Goal: Task Accomplishment & Management: Complete application form

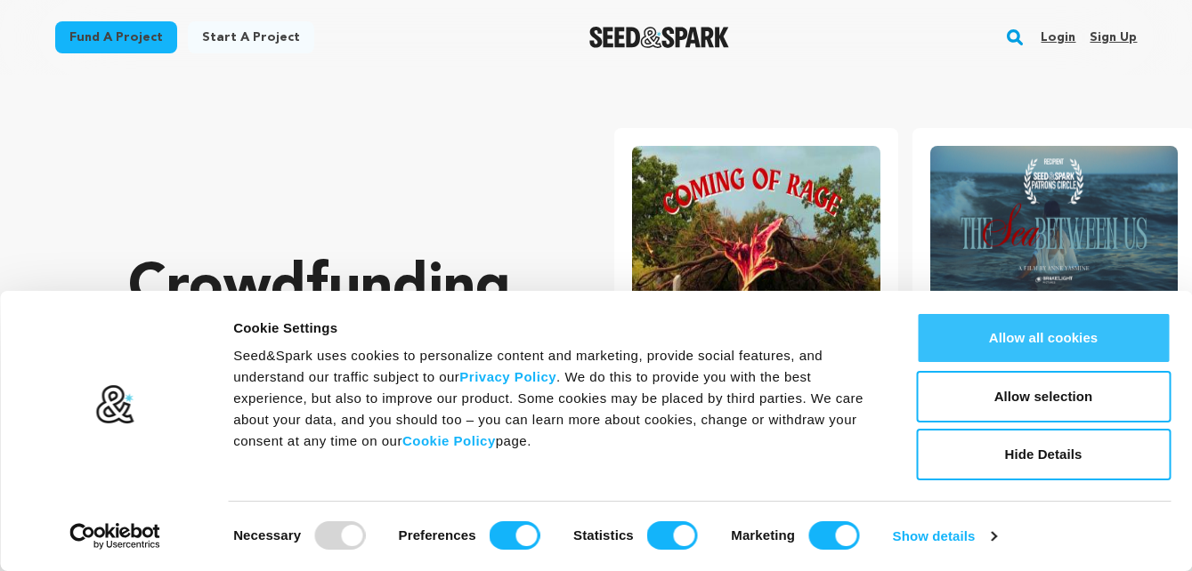
click at [1028, 358] on button "Allow all cookies" at bounding box center [1043, 338] width 255 height 52
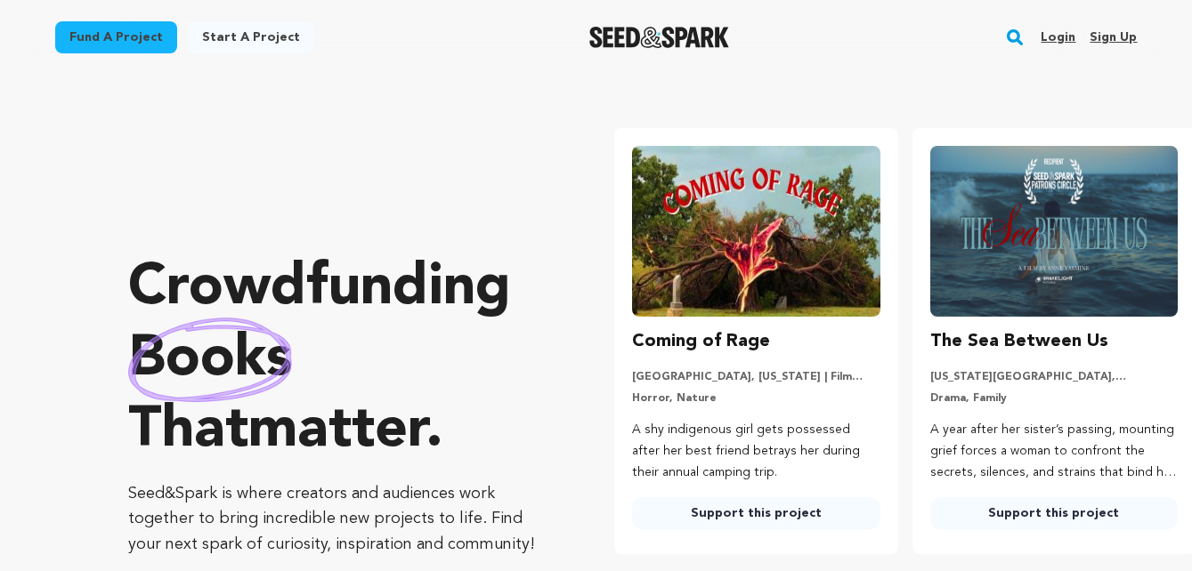
click at [1110, 44] on link "Sign up" at bounding box center [1112, 37] width 47 height 28
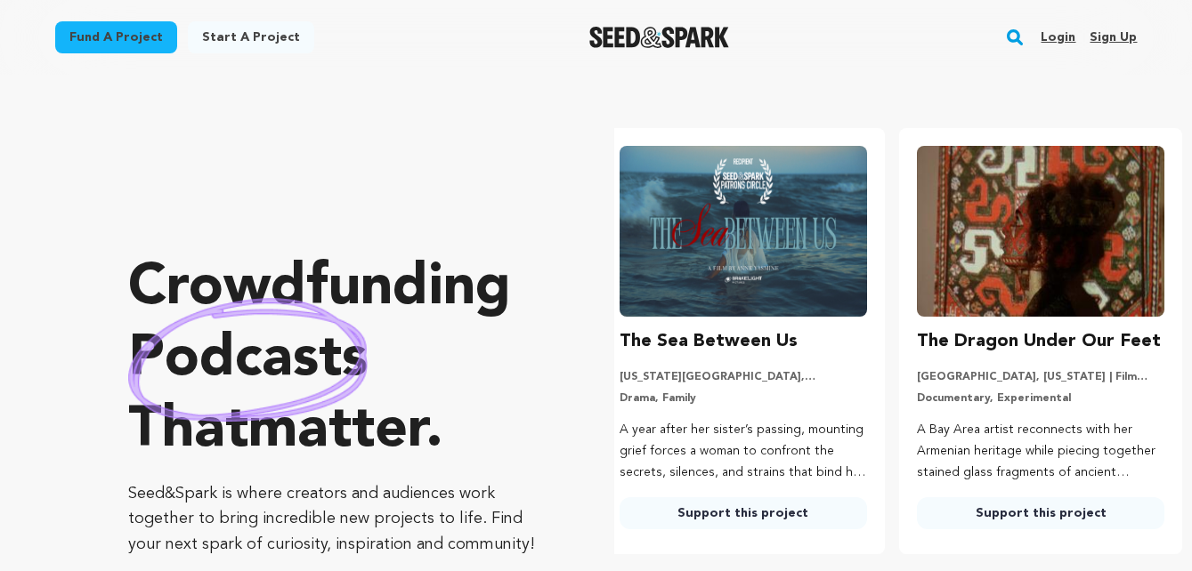
scroll to position [0, 311]
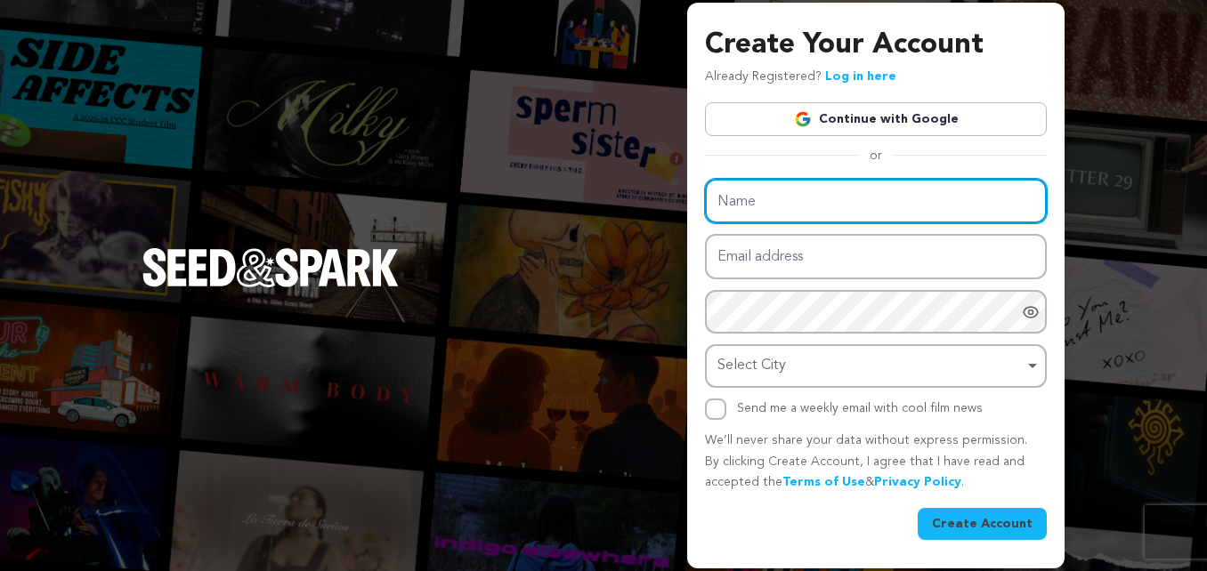
click at [789, 204] on input "Name" at bounding box center [876, 201] width 342 height 45
type input "kalyanikg94@gmail.com"
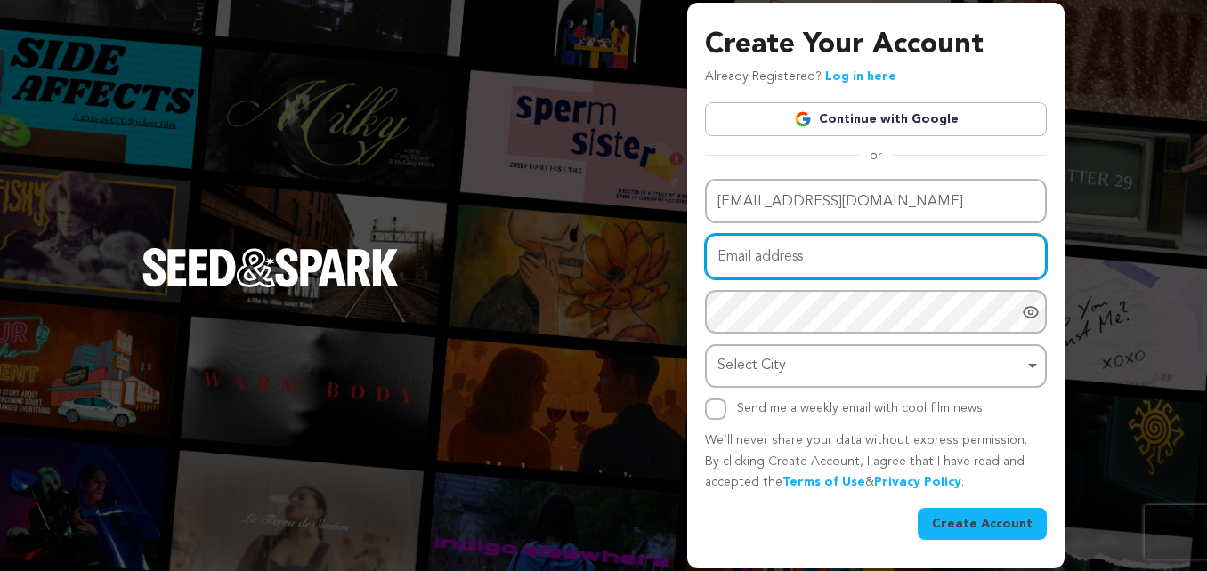
click at [861, 270] on input "Email address" at bounding box center [876, 256] width 342 height 45
click at [867, 254] on input "Email address" at bounding box center [876, 256] width 342 height 45
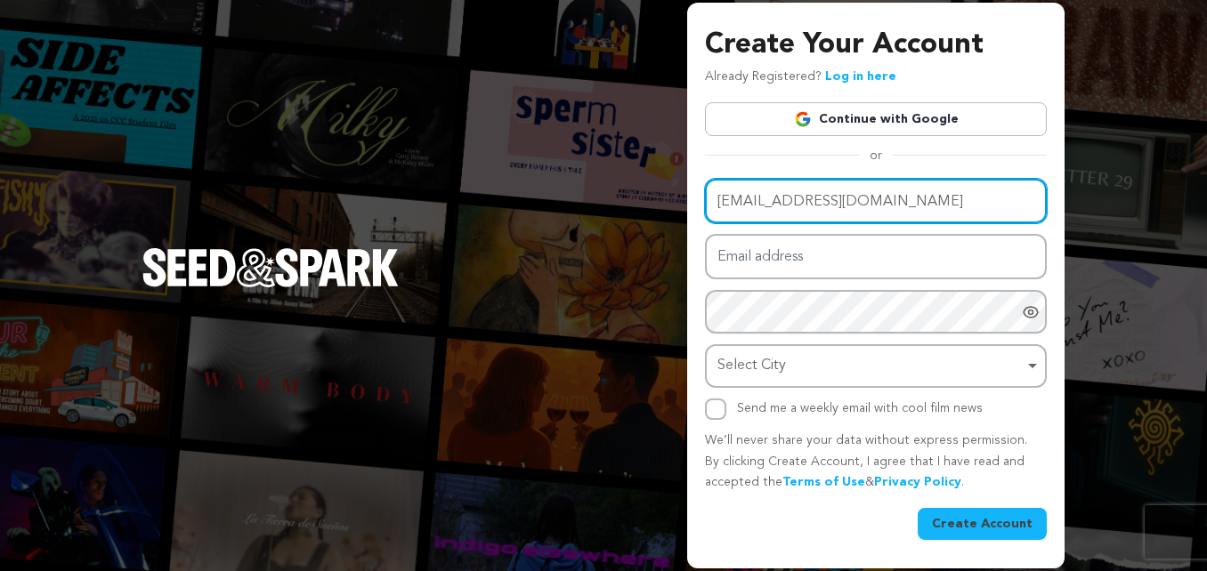
drag, startPoint x: 888, startPoint y: 203, endPoint x: 651, endPoint y: 199, distance: 236.8
click at [705, 199] on input "kalyanikg94@gmail.com" at bounding box center [876, 201] width 342 height 45
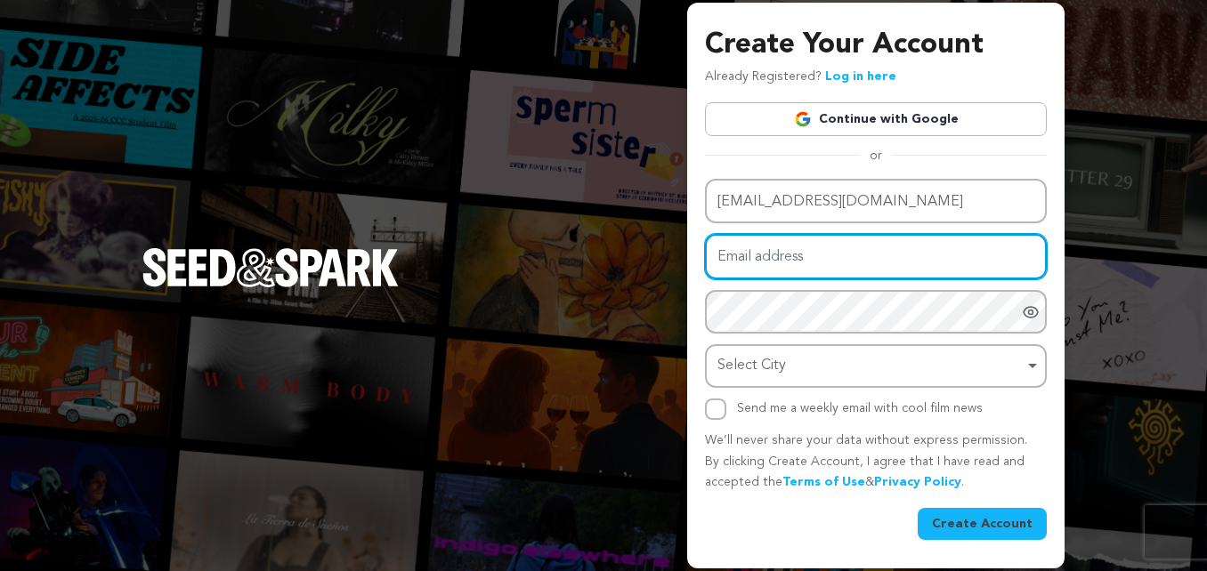
click at [748, 263] on input "Email address" at bounding box center [876, 256] width 342 height 45
paste input "kalyanikg94@gmail.com"
type input "kalyanikg94@gmail.com"
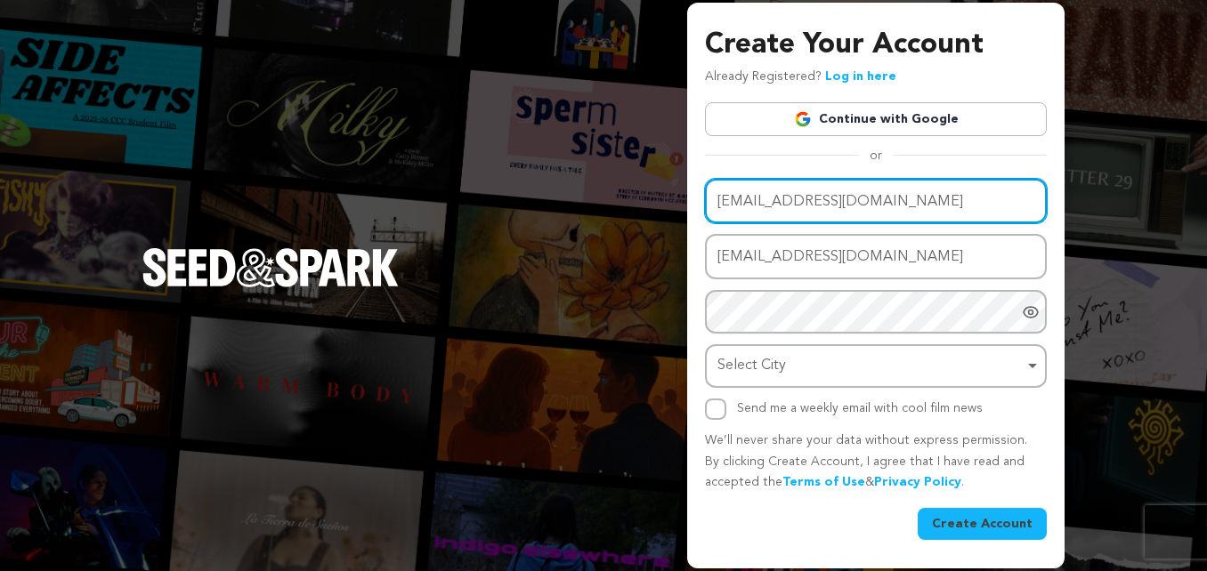
drag, startPoint x: 885, startPoint y: 185, endPoint x: 667, endPoint y: 109, distance: 230.2
click at [705, 205] on input "kalyanikg94@gmail.com" at bounding box center [876, 201] width 342 height 45
type input "khetigaadi company"
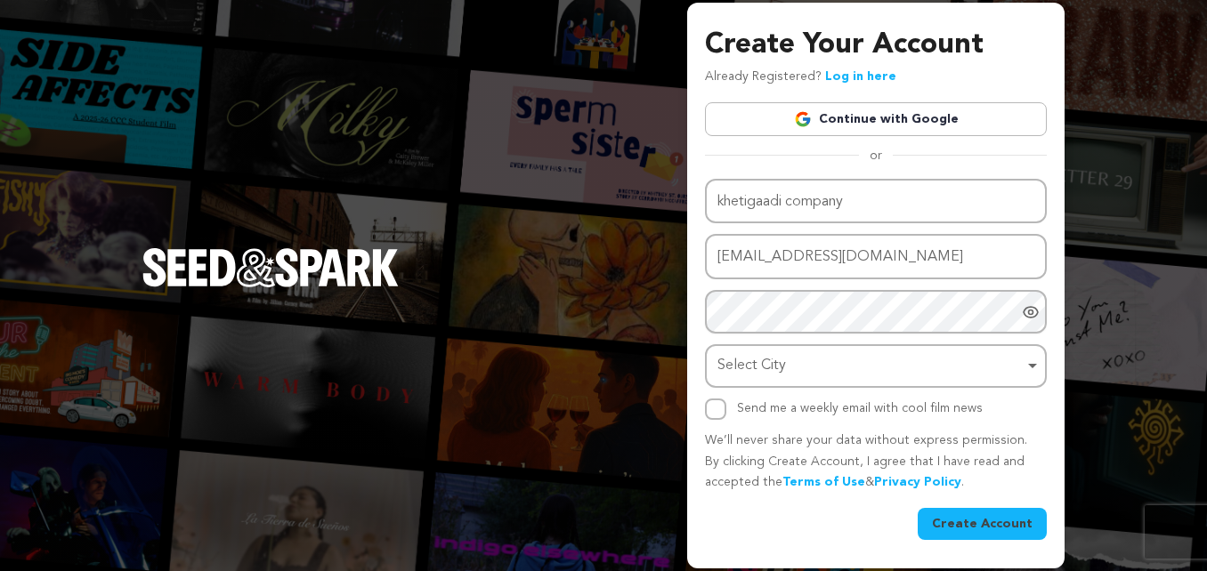
click at [489, 393] on div "Create Your Account Already Registered? Log in here Continue with Google or eyJ…" at bounding box center [603, 285] width 1207 height 571
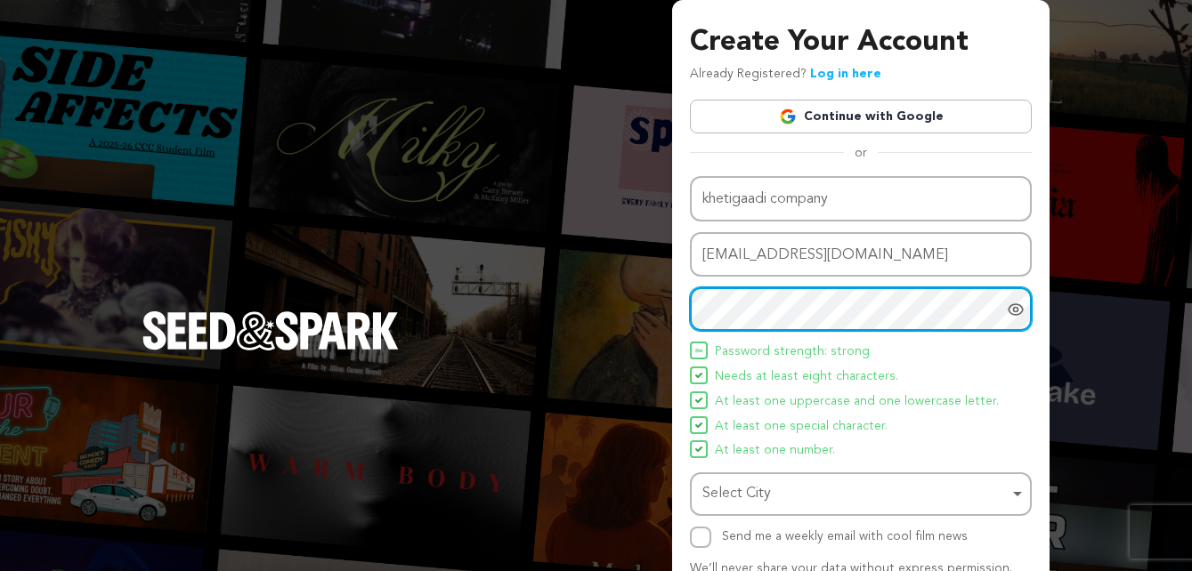
click at [751, 498] on div "Select City Remove item" at bounding box center [855, 494] width 306 height 26
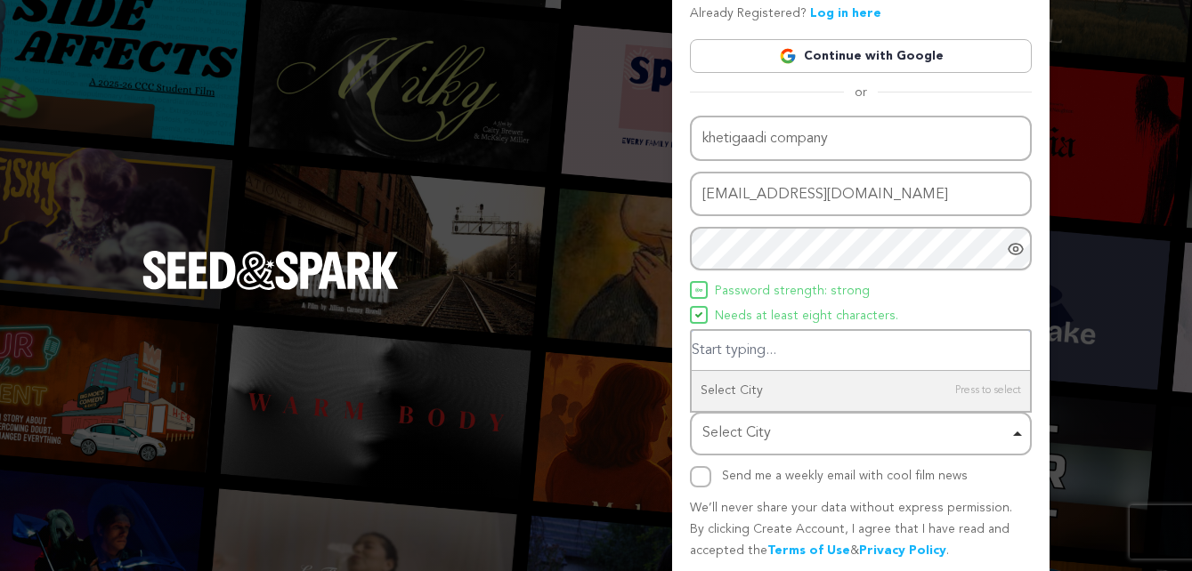
scroll to position [91, 0]
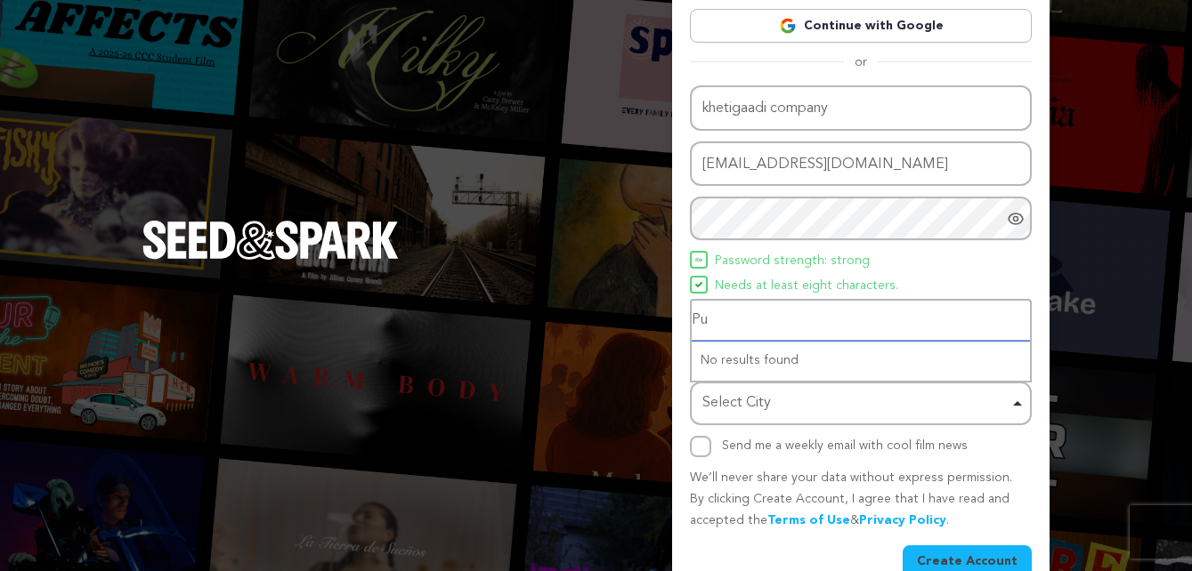
type input "Pune"
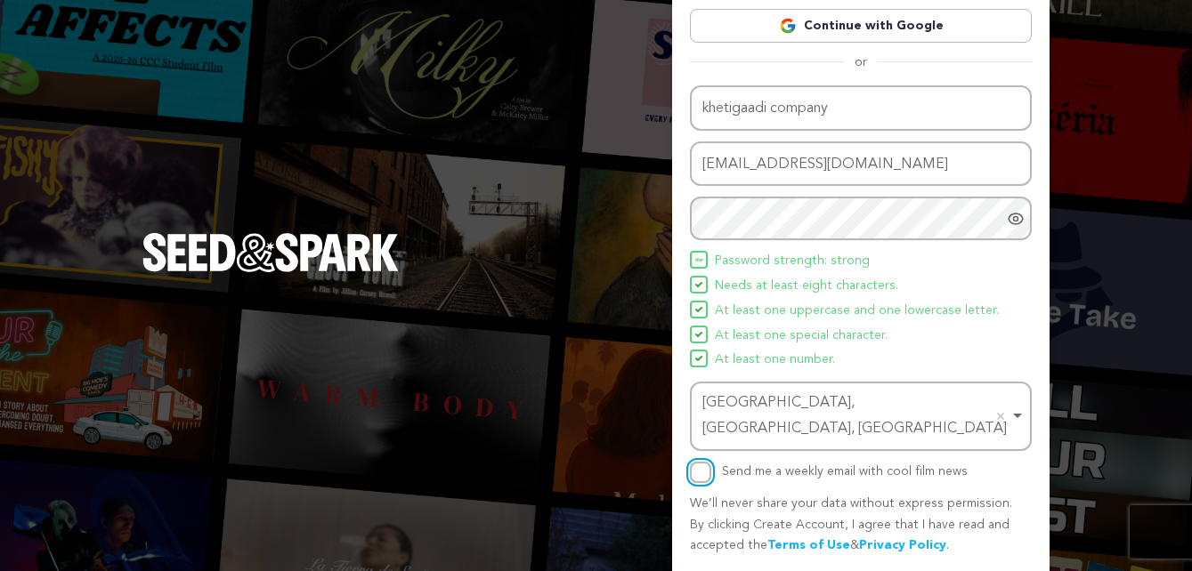
click at [709, 462] on input "Send me a weekly email with cool film news" at bounding box center [700, 472] width 21 height 21
checkbox input "true"
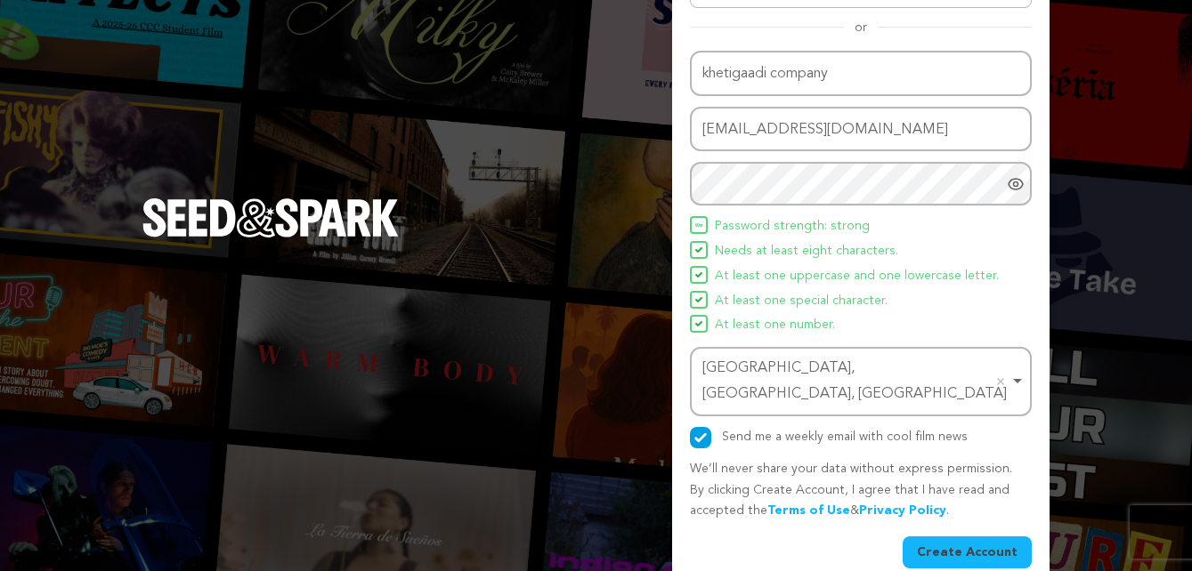
click at [967, 537] on button "Create Account" at bounding box center [966, 553] width 129 height 32
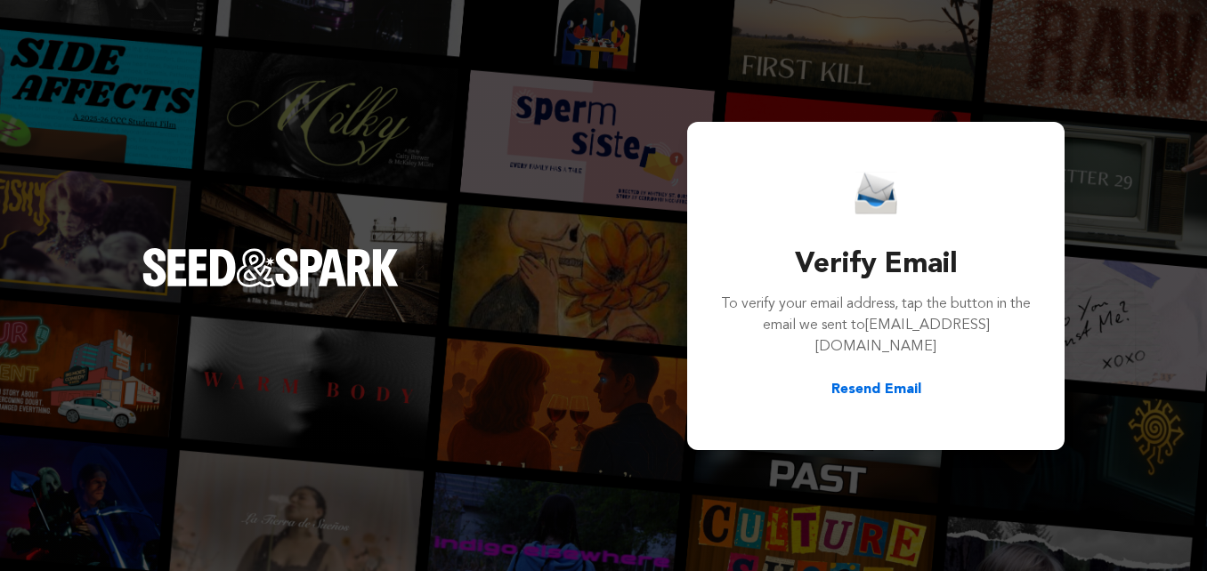
click at [857, 379] on button "Resend Email" at bounding box center [876, 389] width 90 height 21
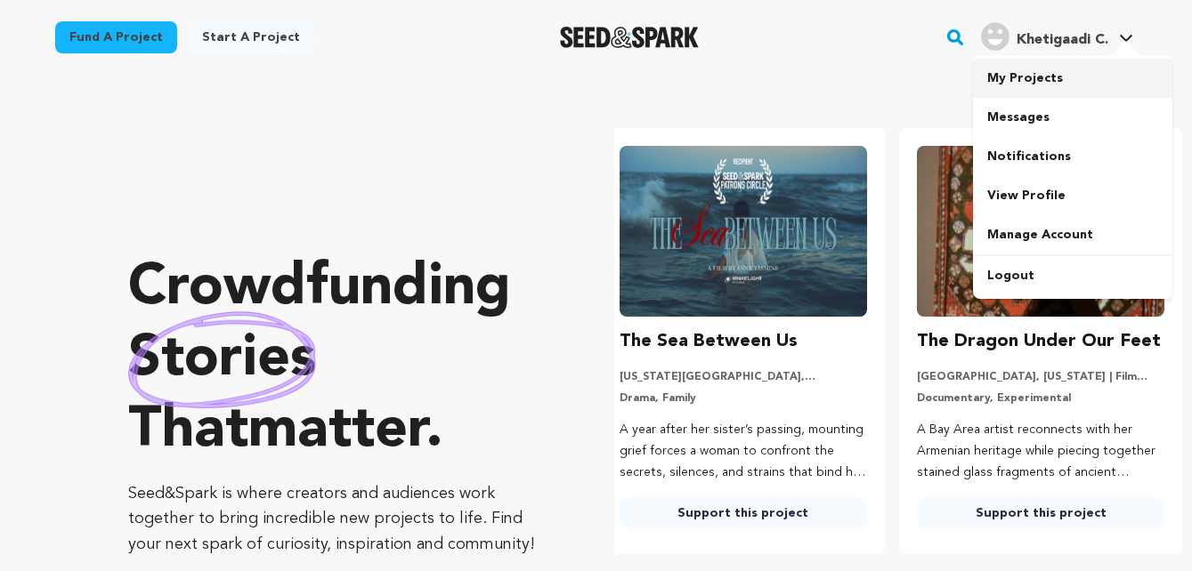
scroll to position [0, 311]
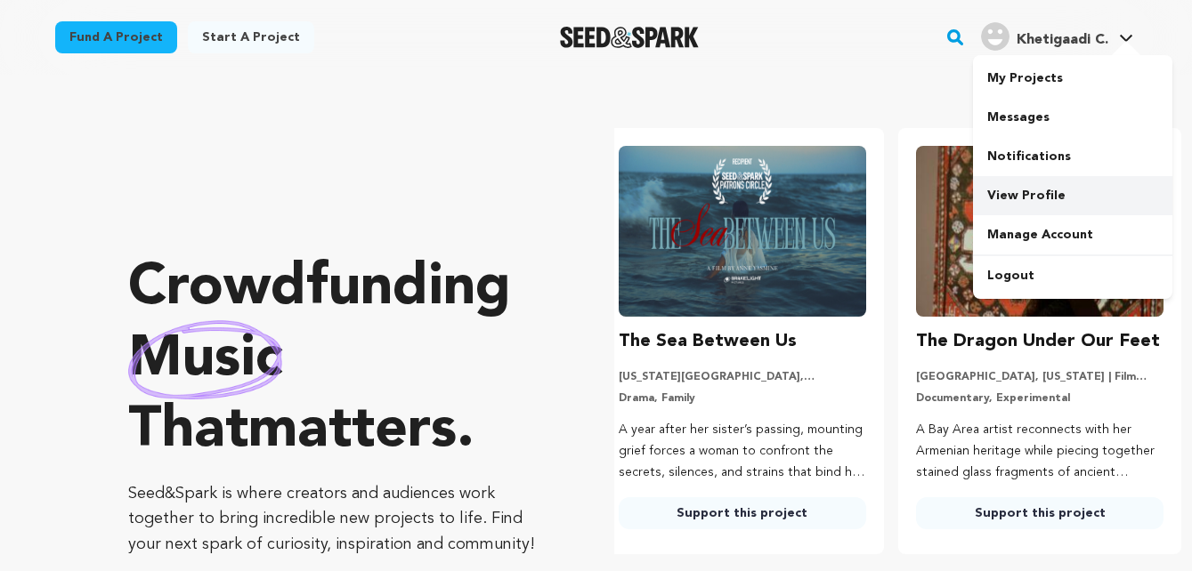
click at [1014, 190] on link "View Profile" at bounding box center [1072, 195] width 199 height 39
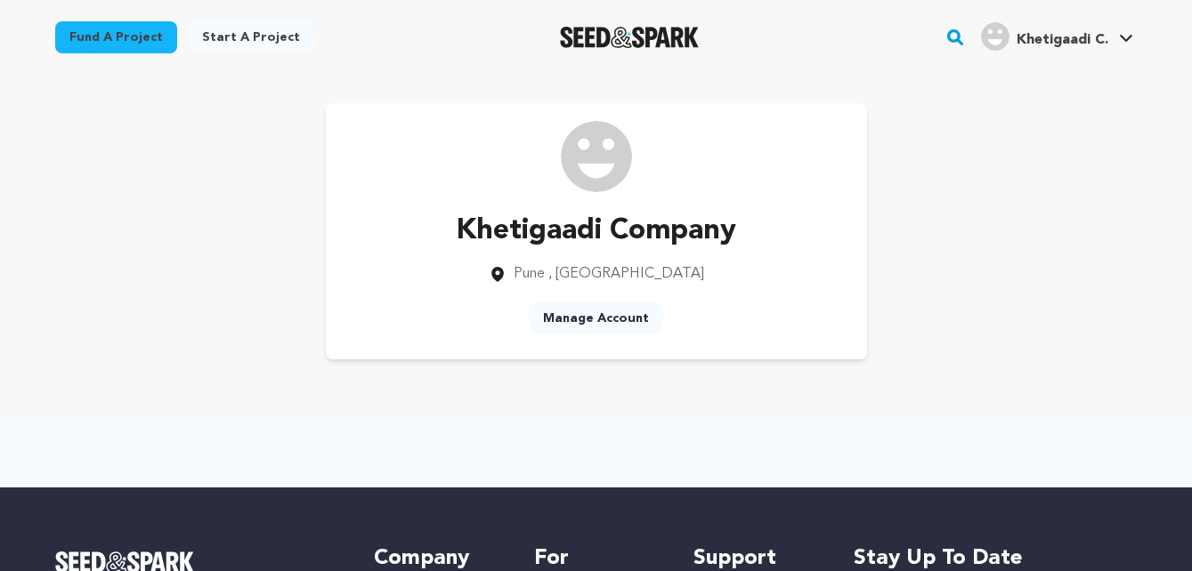
click at [601, 244] on p "Khetigaadi Company" at bounding box center [596, 231] width 279 height 43
click at [594, 182] on img at bounding box center [596, 156] width 71 height 71
click at [589, 311] on link "Manage Account" at bounding box center [596, 319] width 134 height 32
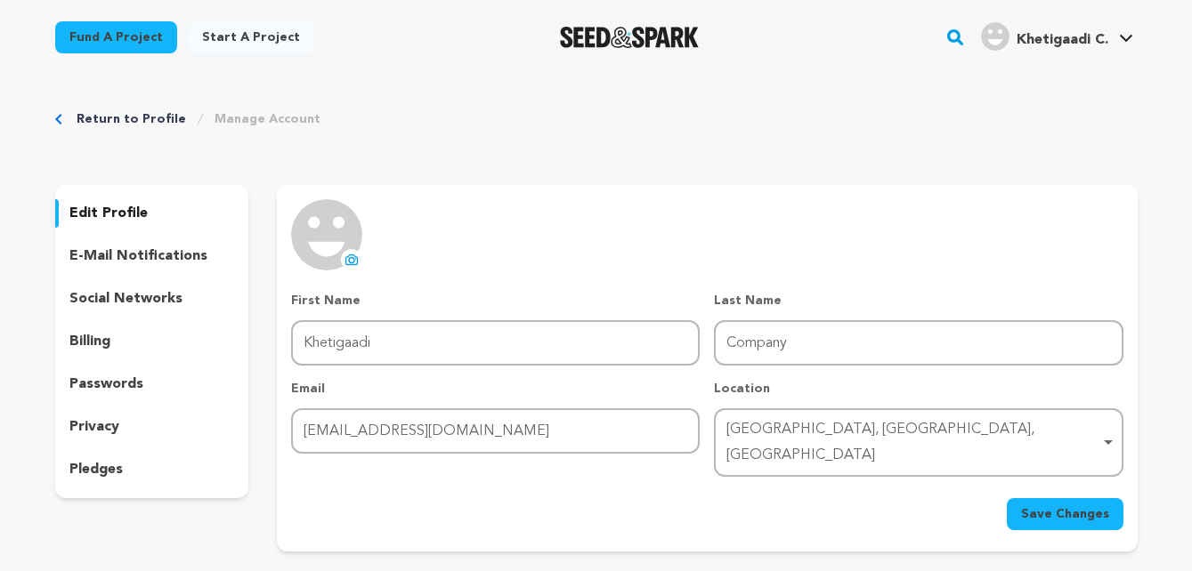
click at [357, 259] on icon at bounding box center [352, 260] width 12 height 10
click at [1080, 498] on button "Save Changes" at bounding box center [1065, 514] width 117 height 32
click at [213, 43] on link "Start a project" at bounding box center [251, 37] width 126 height 32
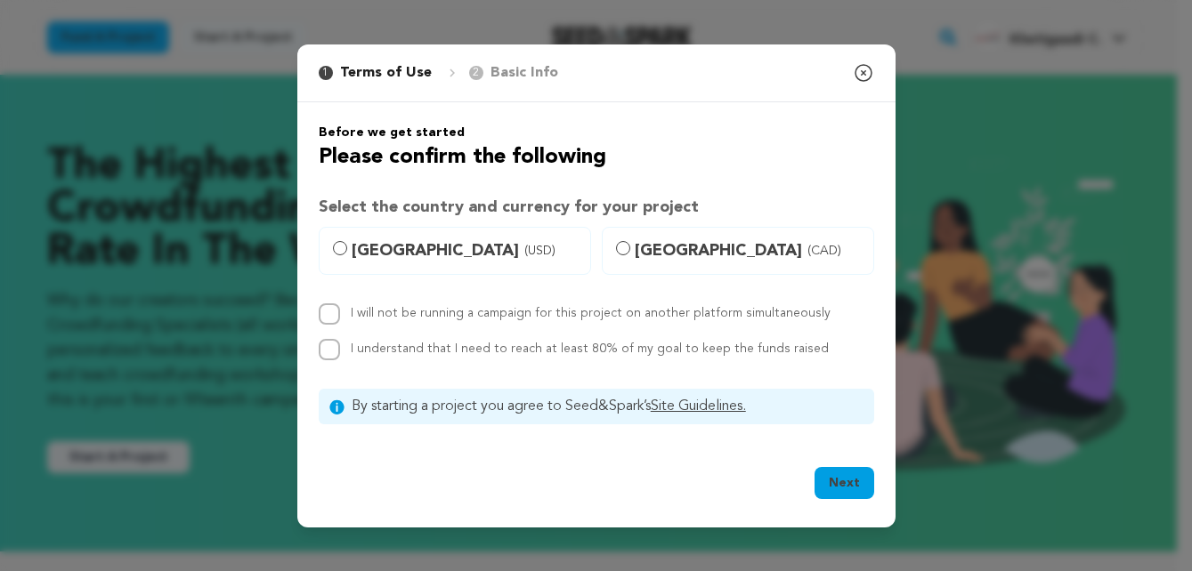
scroll to position [182, 0]
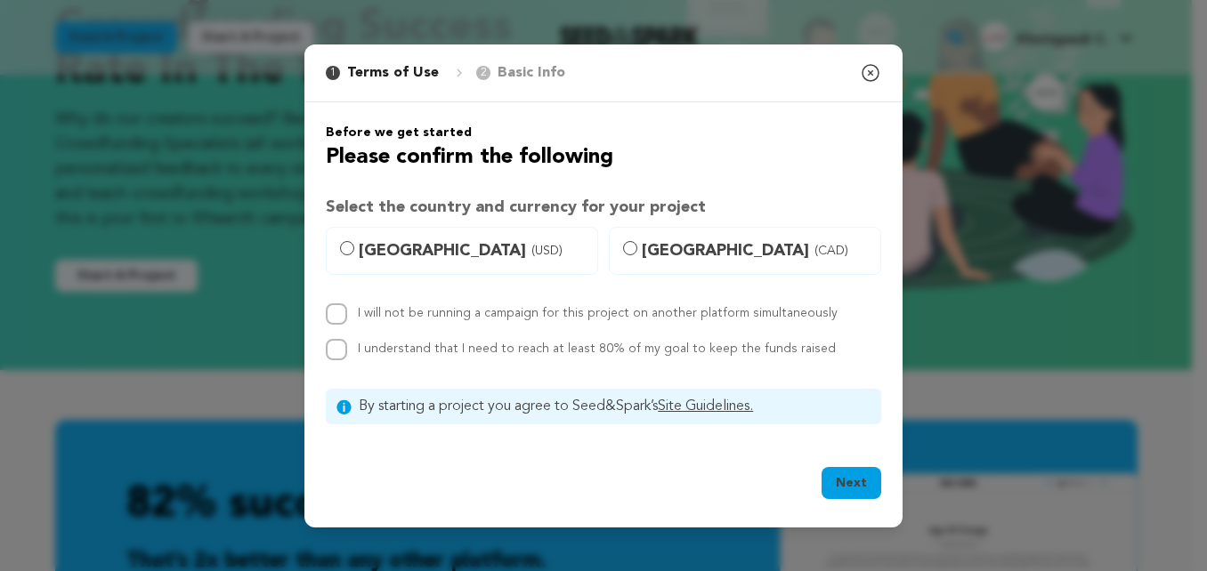
click at [519, 73] on p "Basic Info" at bounding box center [531, 72] width 68 height 21
click at [876, 70] on icon "button" at bounding box center [870, 72] width 21 height 21
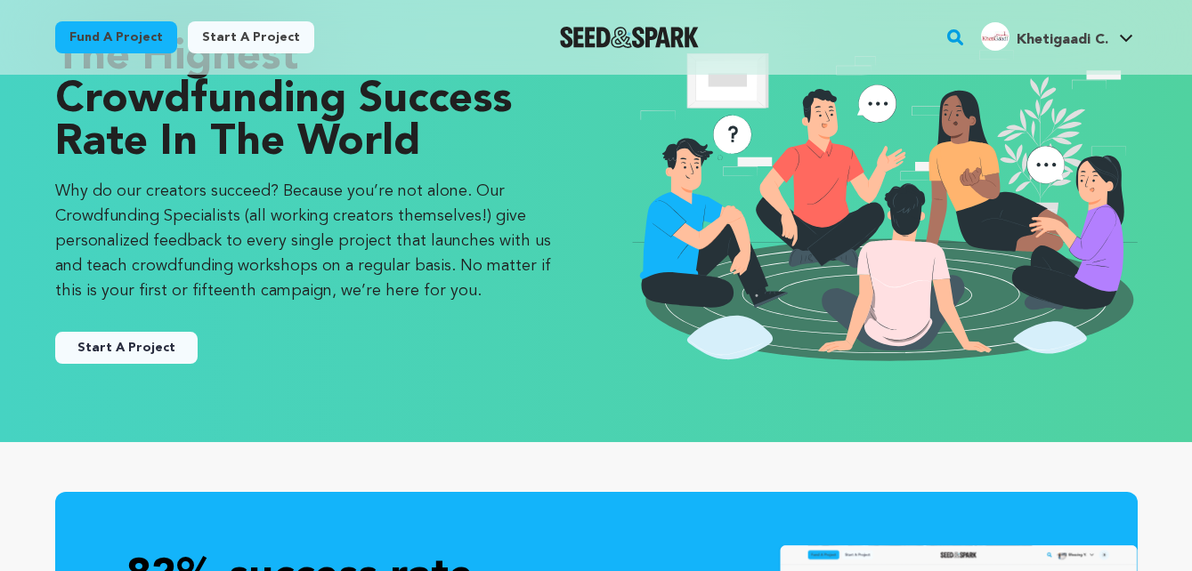
scroll to position [0, 0]
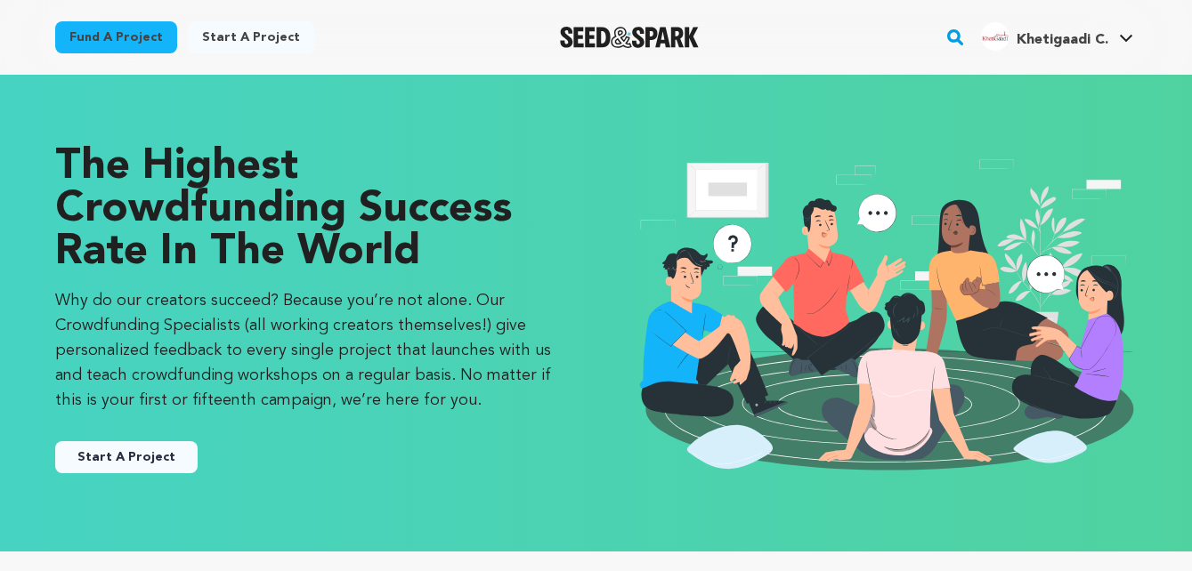
click at [659, 34] on img "Seed&Spark Homepage" at bounding box center [630, 37] width 140 height 21
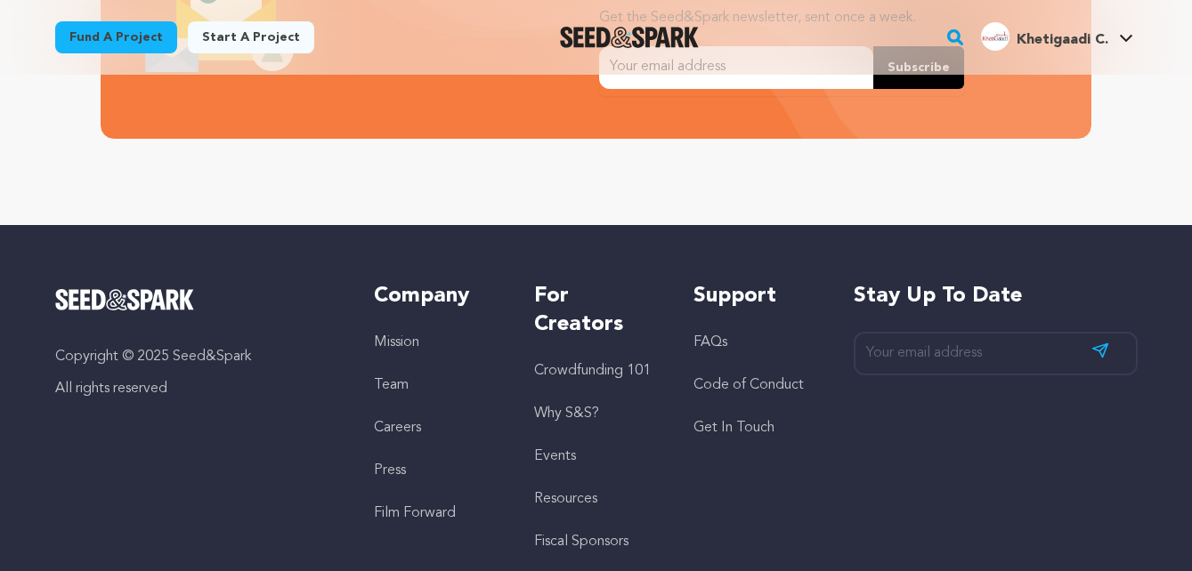
scroll to position [4035, 0]
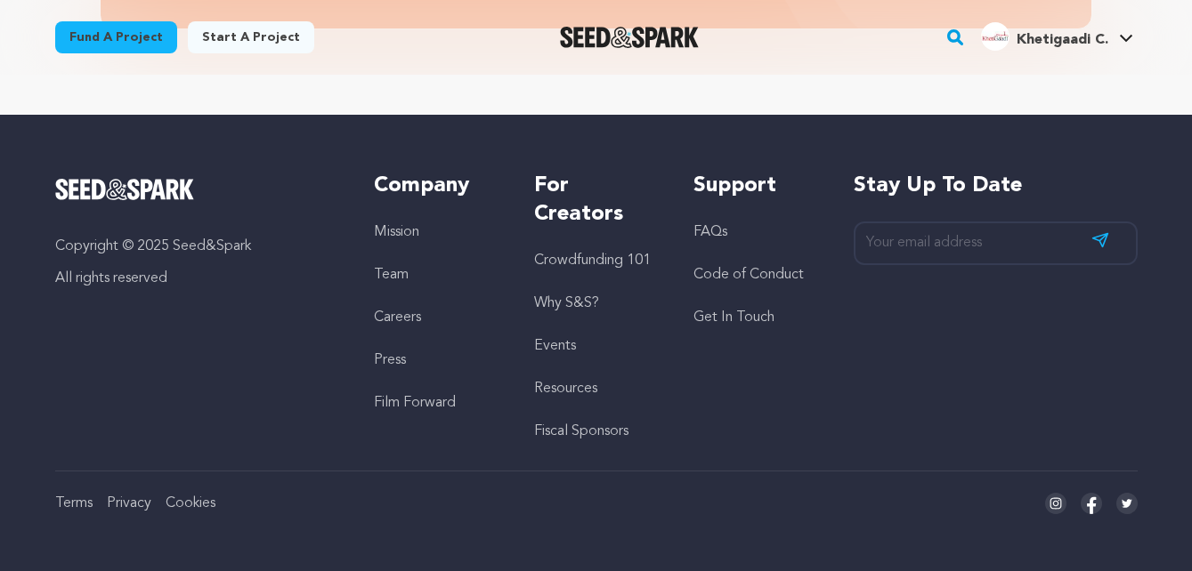
click at [247, 44] on link "Start a project" at bounding box center [251, 37] width 126 height 32
